Goal: Task Accomplishment & Management: Use online tool/utility

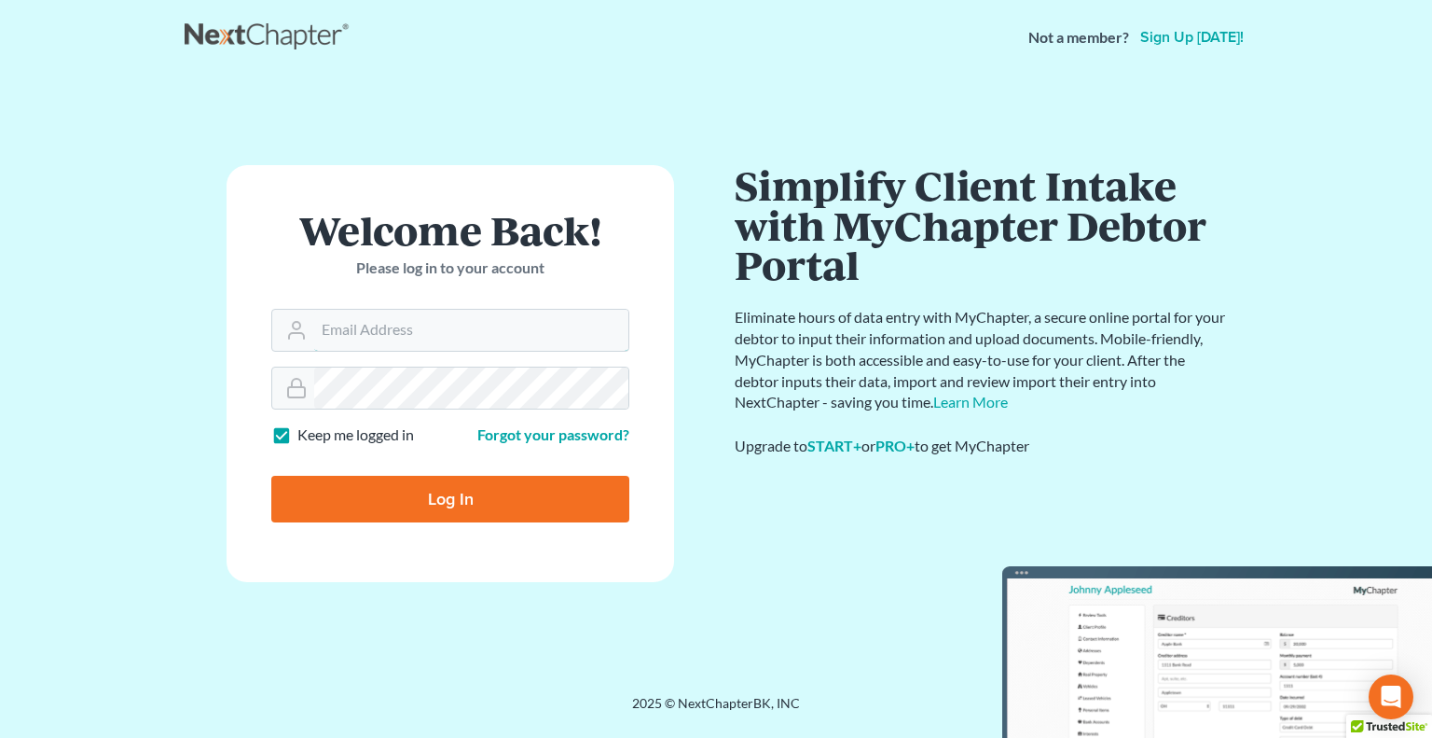
type input "[PERSON_NAME][EMAIL_ADDRESS][DOMAIN_NAME]"
click at [320, 495] on input "Log In" at bounding box center [450, 499] width 358 height 47
type input "Thinking..."
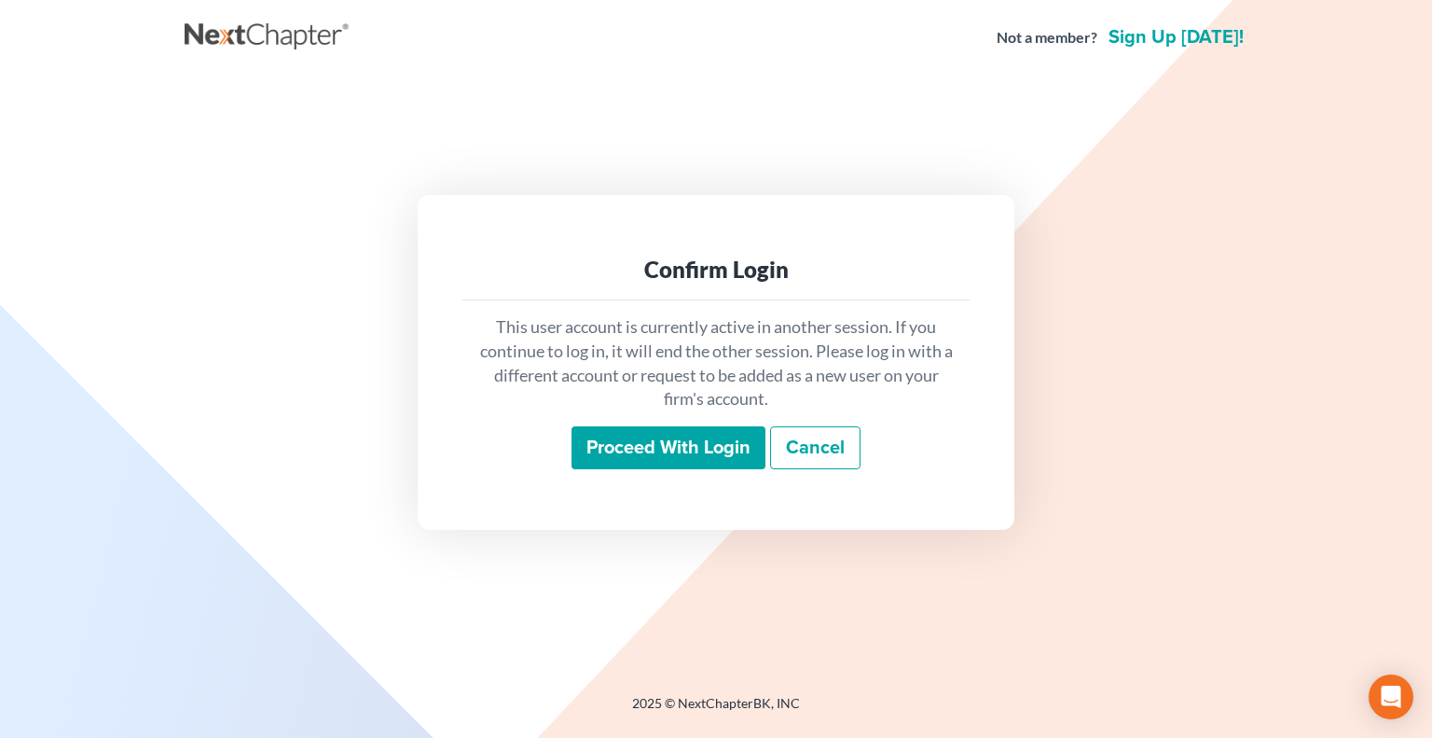
click at [612, 450] on input "Proceed with login" at bounding box center [669, 447] width 194 height 43
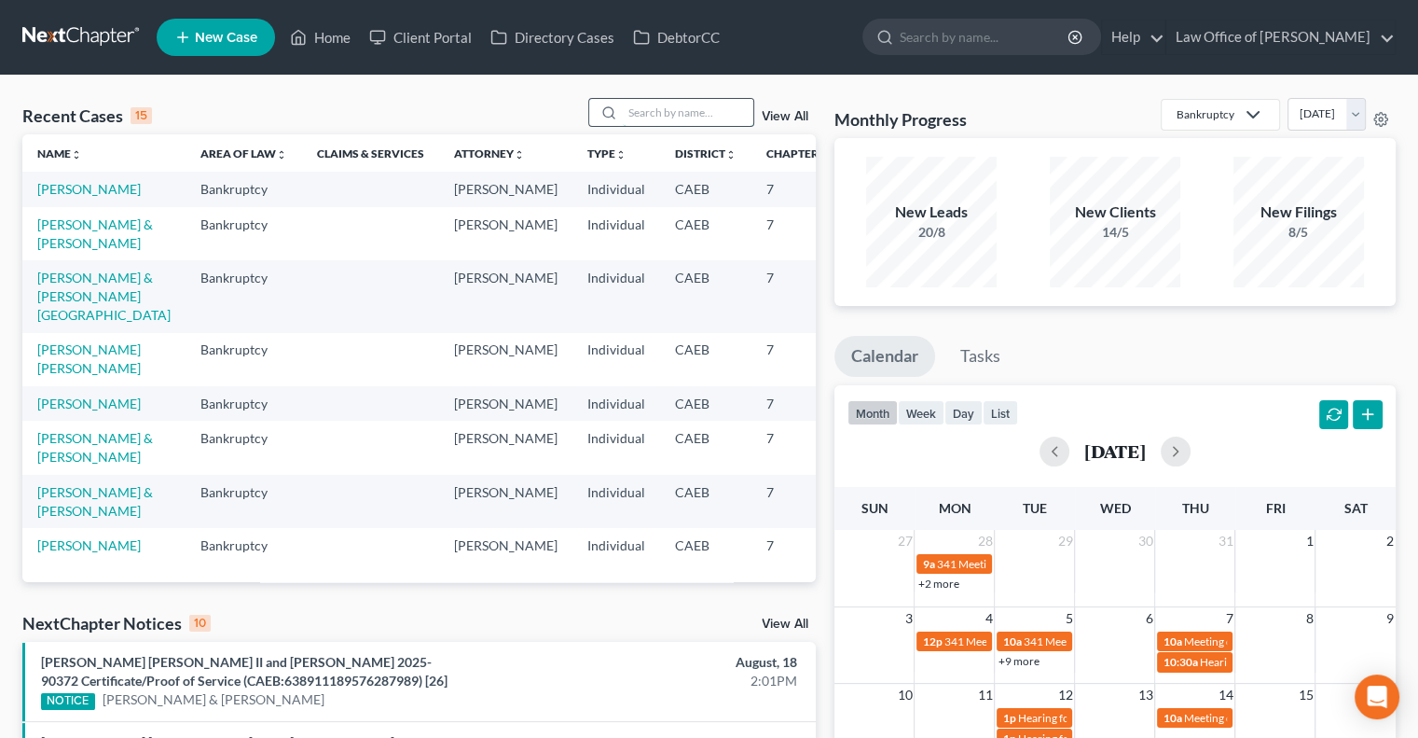
click at [638, 116] on input "search" at bounding box center [688, 112] width 131 height 27
type input "[PERSON_NAME]"
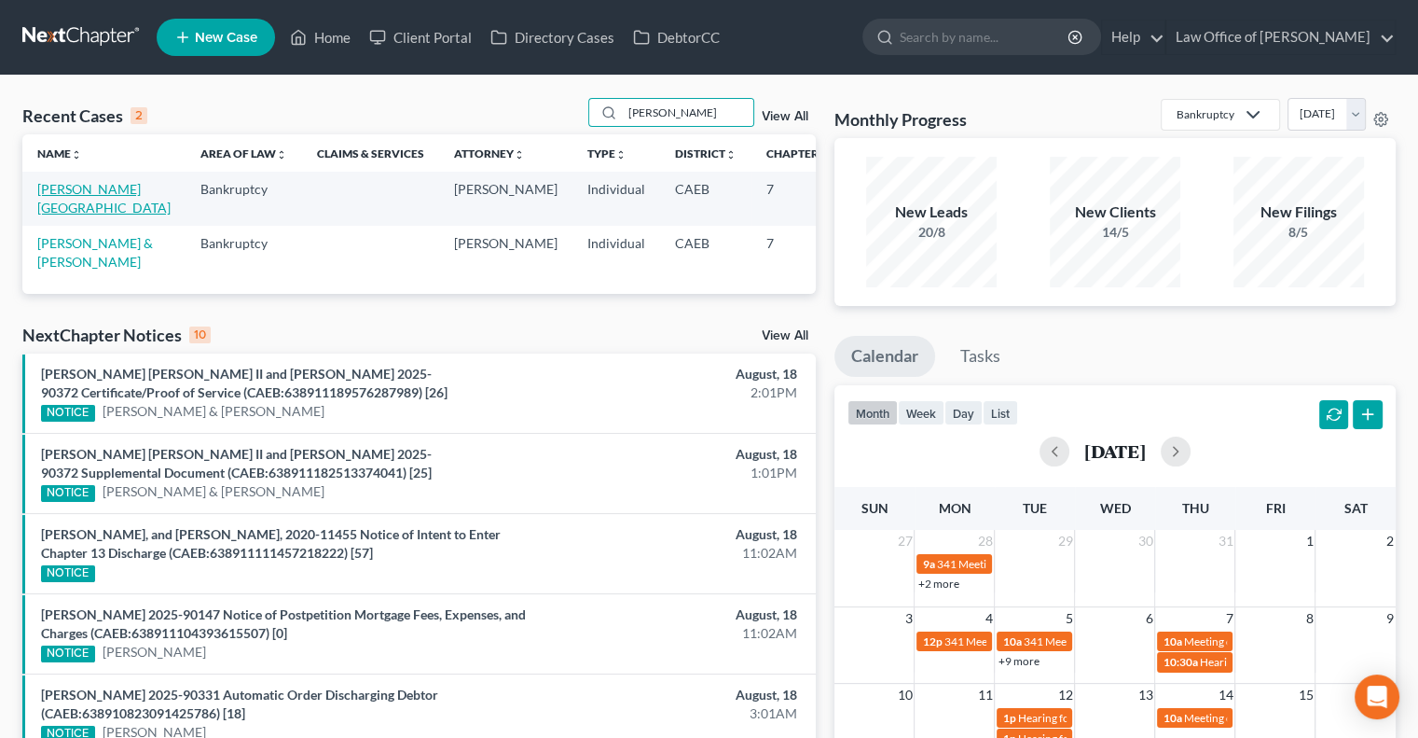
click at [46, 204] on link "[PERSON_NAME][GEOGRAPHIC_DATA]" at bounding box center [103, 198] width 133 height 34
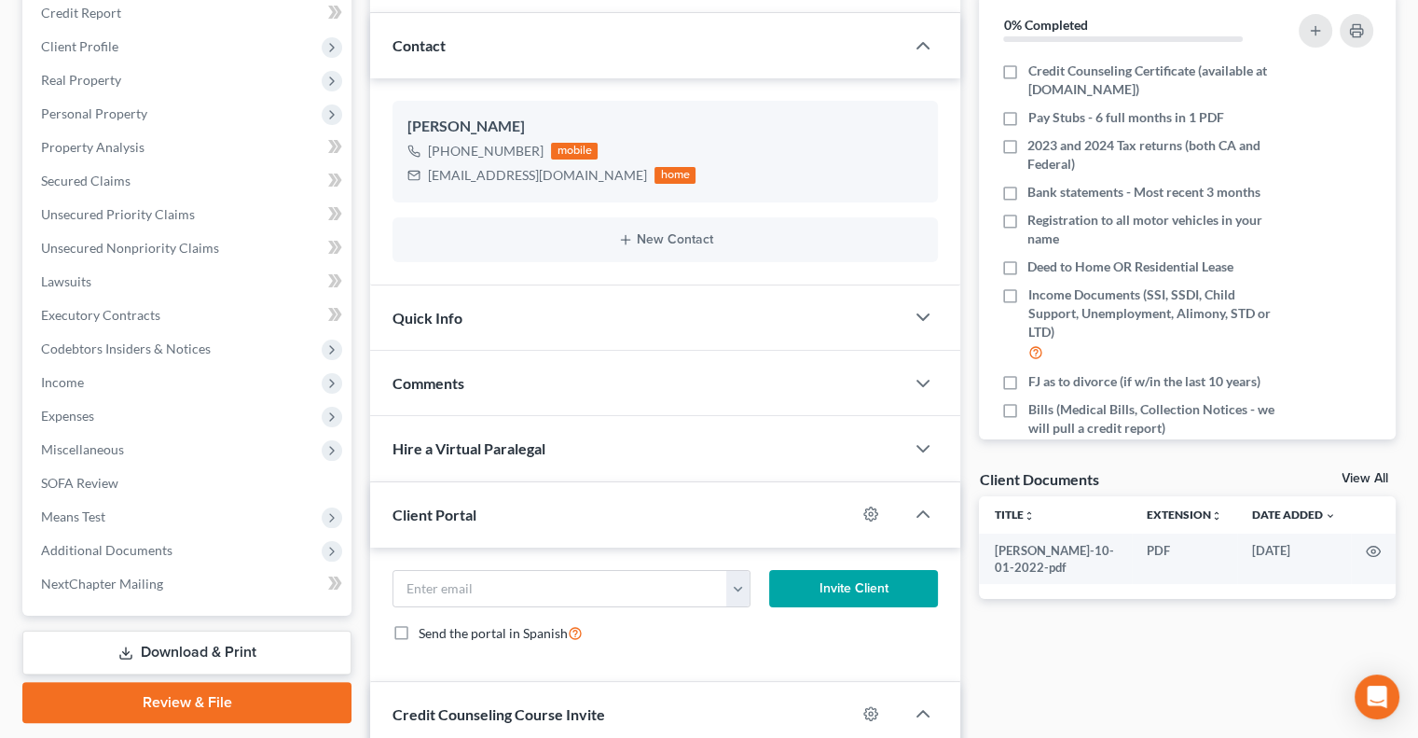
scroll to position [235, 0]
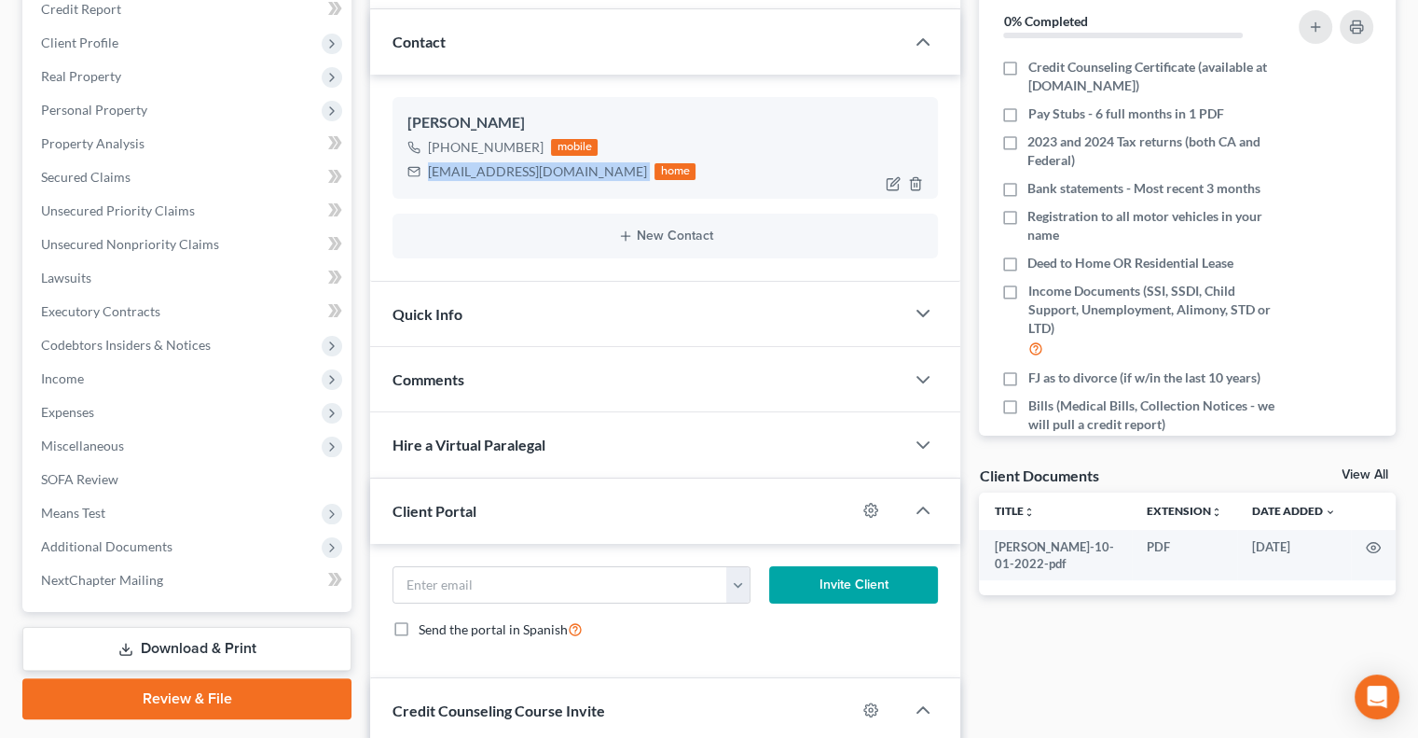
drag, startPoint x: 563, startPoint y: 169, endPoint x: 428, endPoint y: 166, distance: 135.2
click at [428, 166] on div "[EMAIL_ADDRESS][DOMAIN_NAME] home" at bounding box center [551, 171] width 288 height 24
copy div "[EMAIL_ADDRESS][DOMAIN_NAME]"
click at [443, 583] on input "email" at bounding box center [560, 584] width 334 height 35
paste input "[EMAIL_ADDRESS][DOMAIN_NAME]"
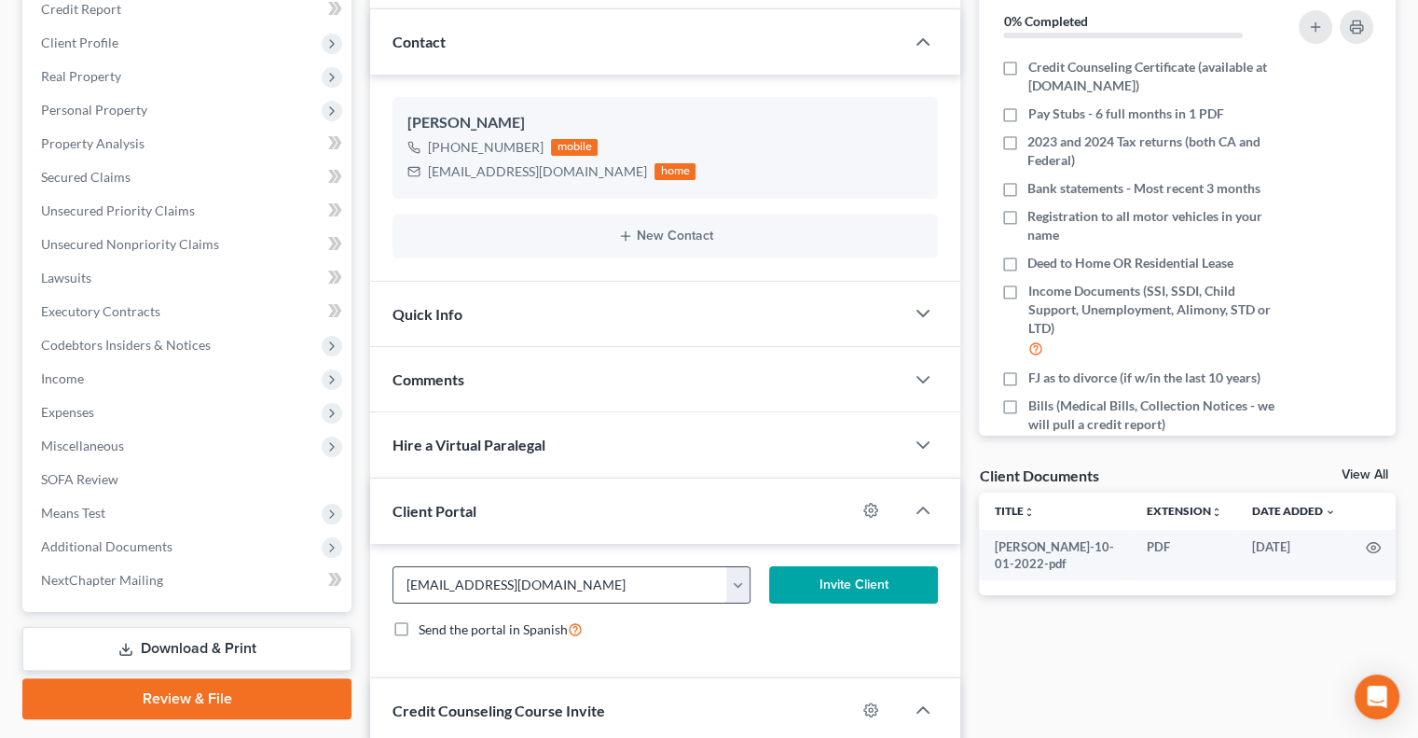
click at [443, 583] on input "[EMAIL_ADDRESS][DOMAIN_NAME]" at bounding box center [560, 584] width 334 height 35
type input "[EMAIL_ADDRESS][DOMAIN_NAME]"
click at [800, 582] on button "Invite Client" at bounding box center [854, 584] width 170 height 37
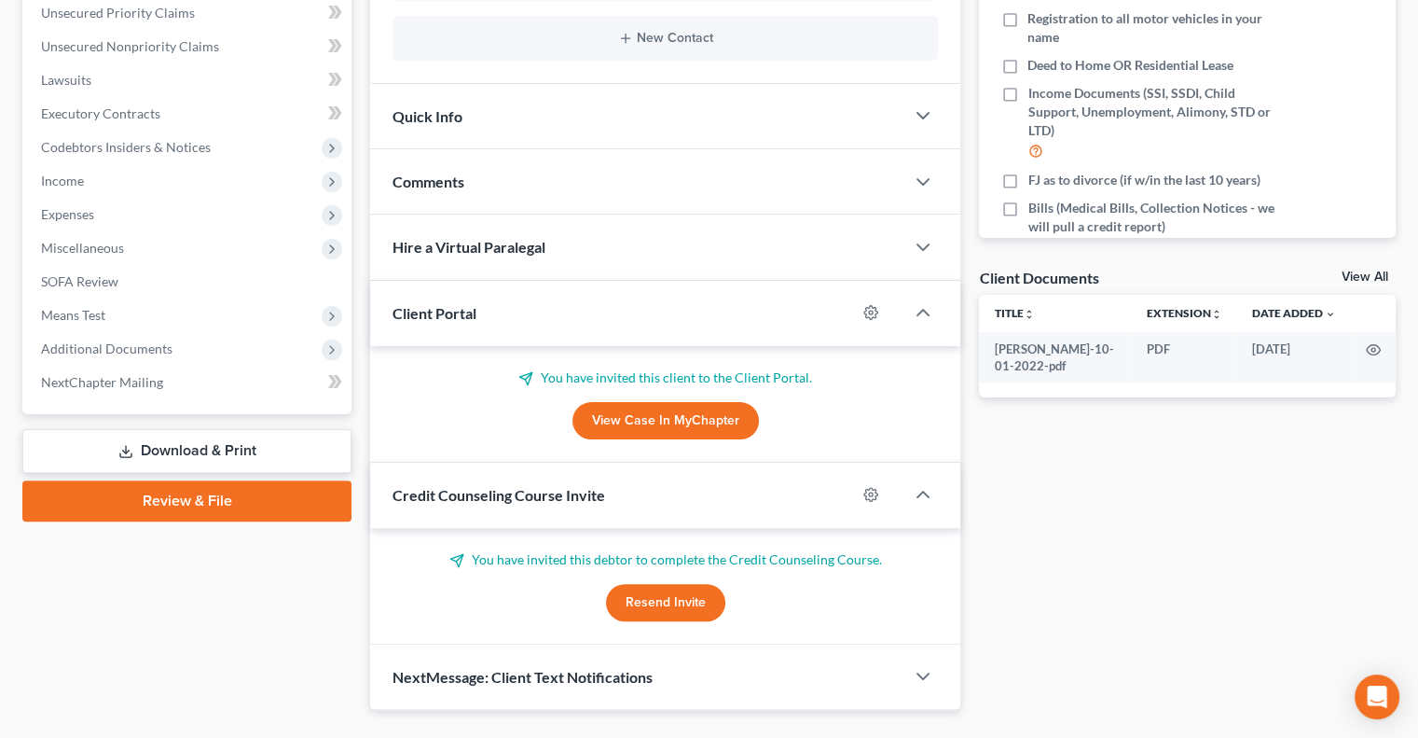
scroll to position [435, 0]
